Goal: Transaction & Acquisition: Purchase product/service

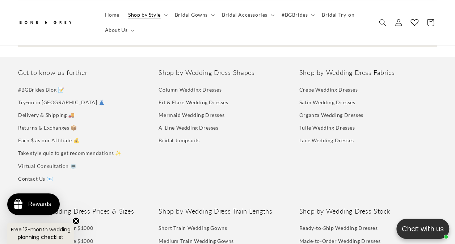
scroll to position [3215, 0]
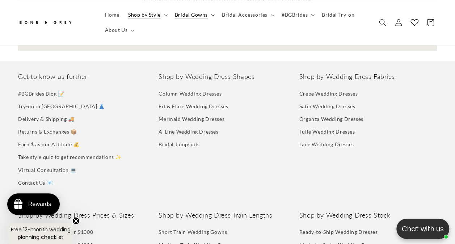
click at [198, 13] on span "Bridal Gowns" at bounding box center [191, 15] width 33 height 7
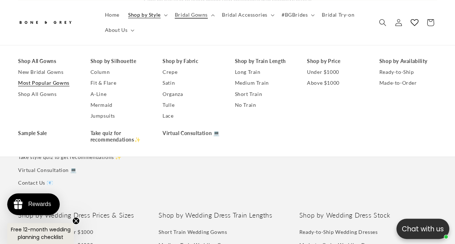
scroll to position [0, 149]
click at [58, 73] on link "New Bridal Gowns" at bounding box center [47, 72] width 58 height 11
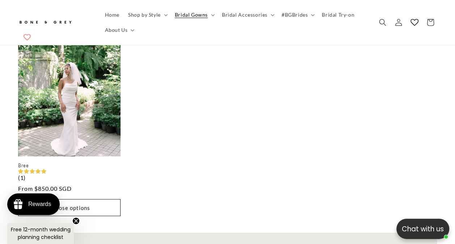
scroll to position [0, 298]
